Goal: Find contact information: Find contact information

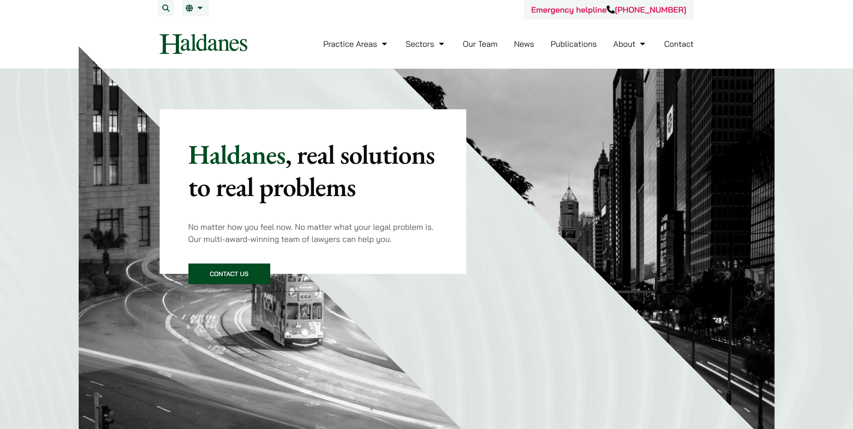
click at [675, 44] on link "Contact" at bounding box center [679, 44] width 30 height 10
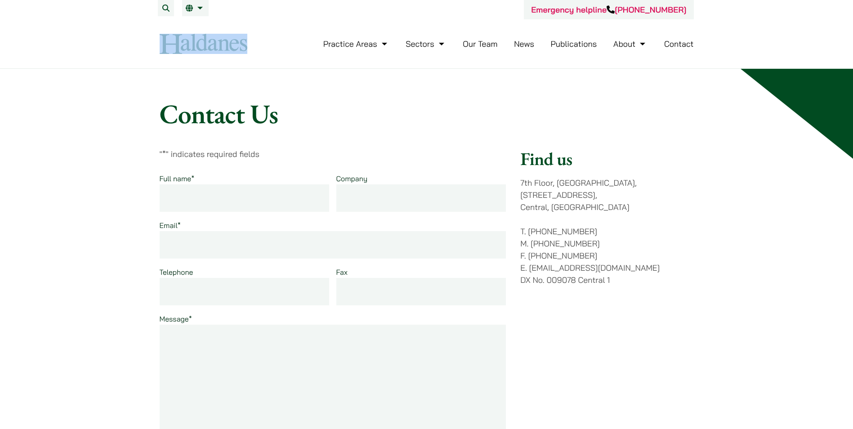
drag, startPoint x: 255, startPoint y: 47, endPoint x: 197, endPoint y: 44, distance: 58.1
click at [197, 44] on div "Practice Areas Antitrust and Competition Law Civil Litigation & Dispute Resolut…" at bounding box center [427, 44] width 550 height 20
click at [490, 43] on link "Our Team" at bounding box center [480, 44] width 35 height 10
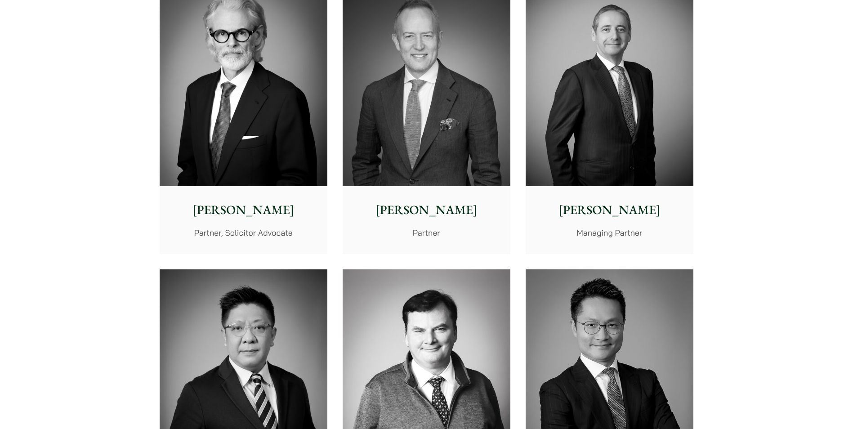
scroll to position [180, 0]
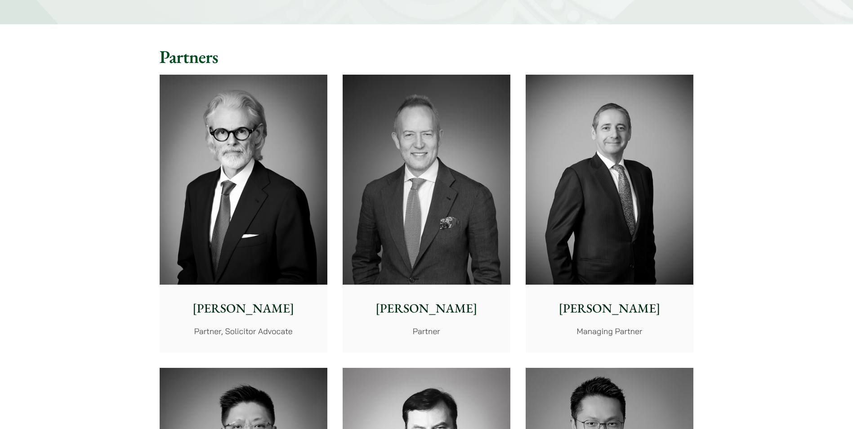
click at [415, 176] on img at bounding box center [427, 180] width 168 height 210
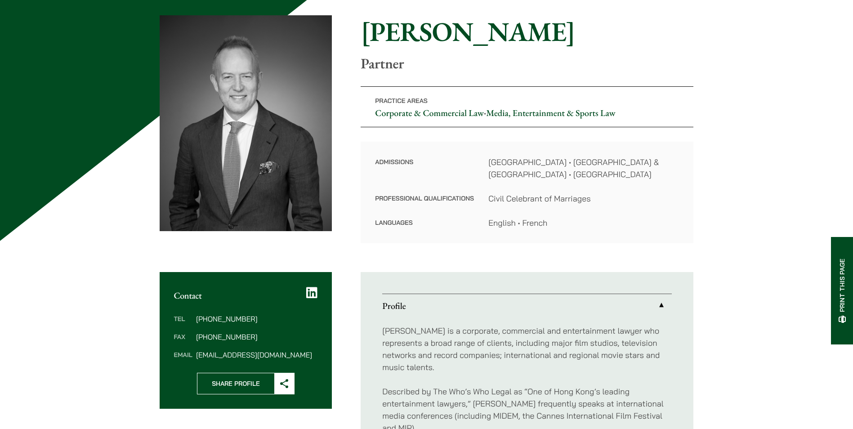
scroll to position [90, 0]
